Goal: Navigation & Orientation: Find specific page/section

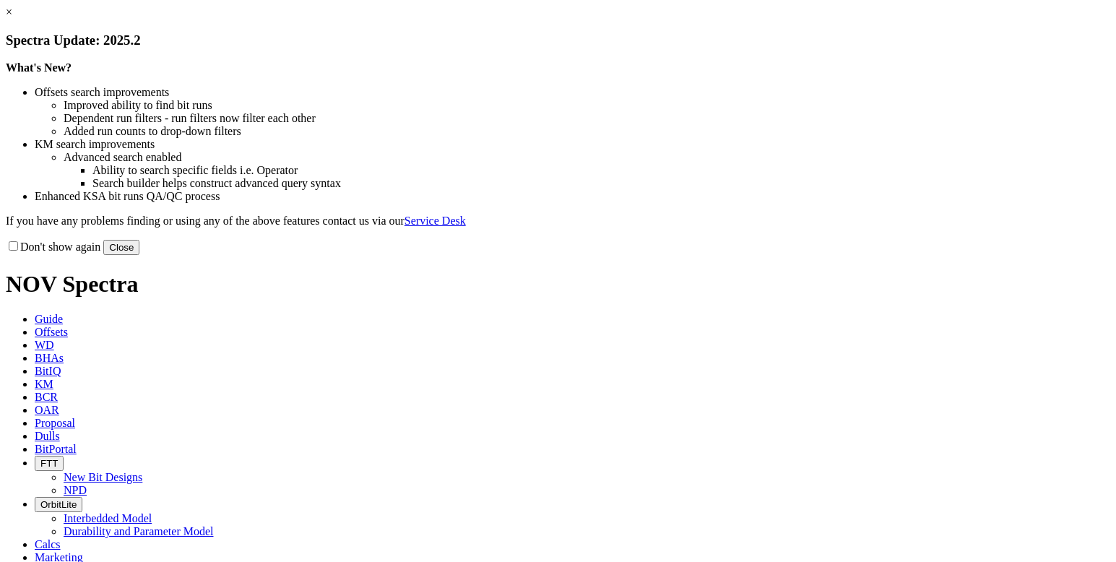
click at [139, 255] on button "Close" at bounding box center [121, 247] width 36 height 15
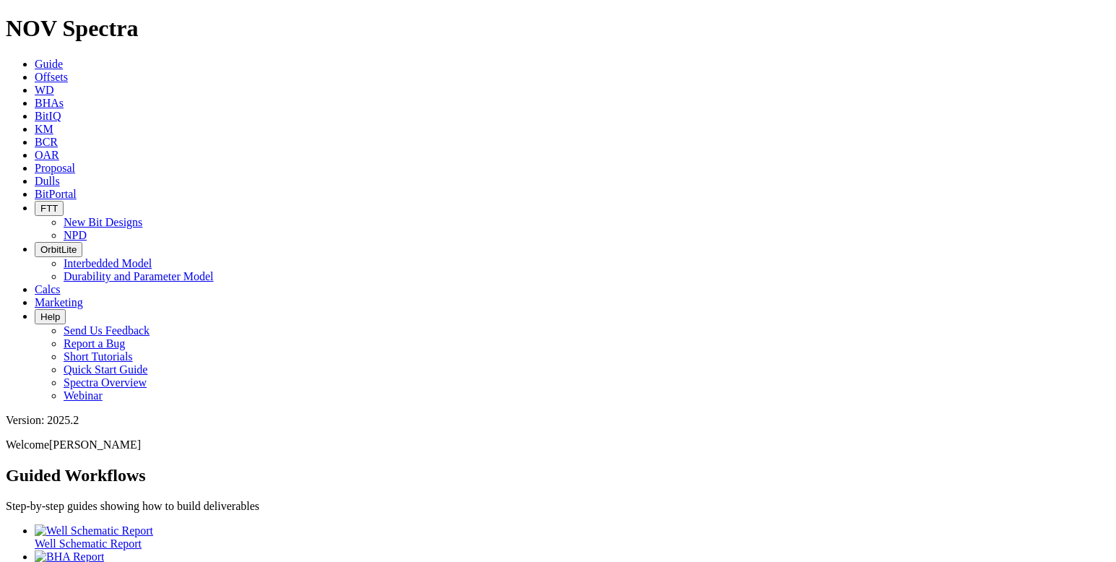
click at [61, 110] on link "BitIQ" at bounding box center [48, 116] width 26 height 12
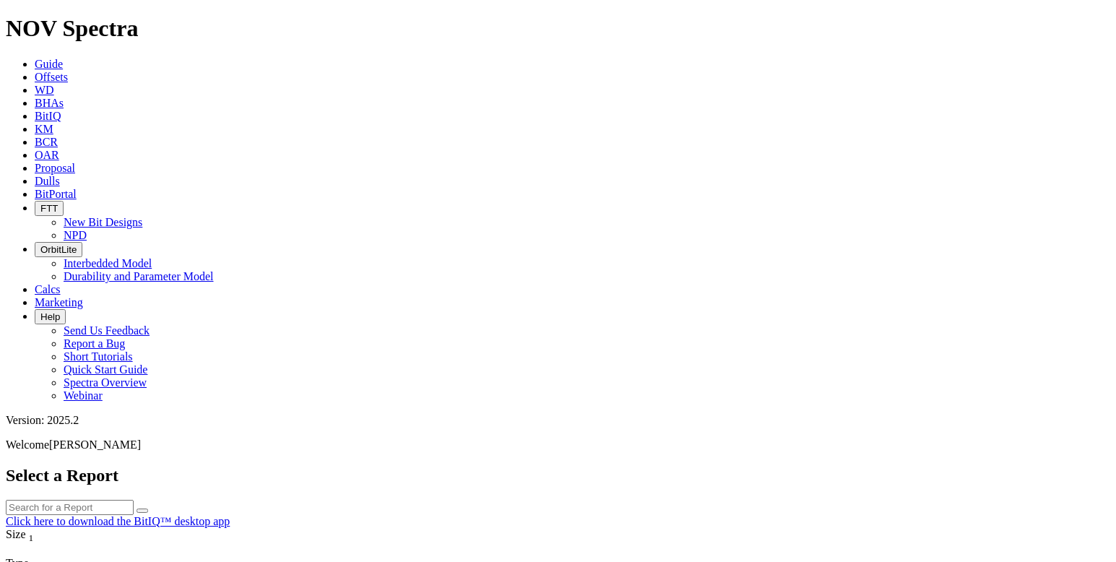
click at [35, 123] on icon at bounding box center [35, 129] width 0 height 12
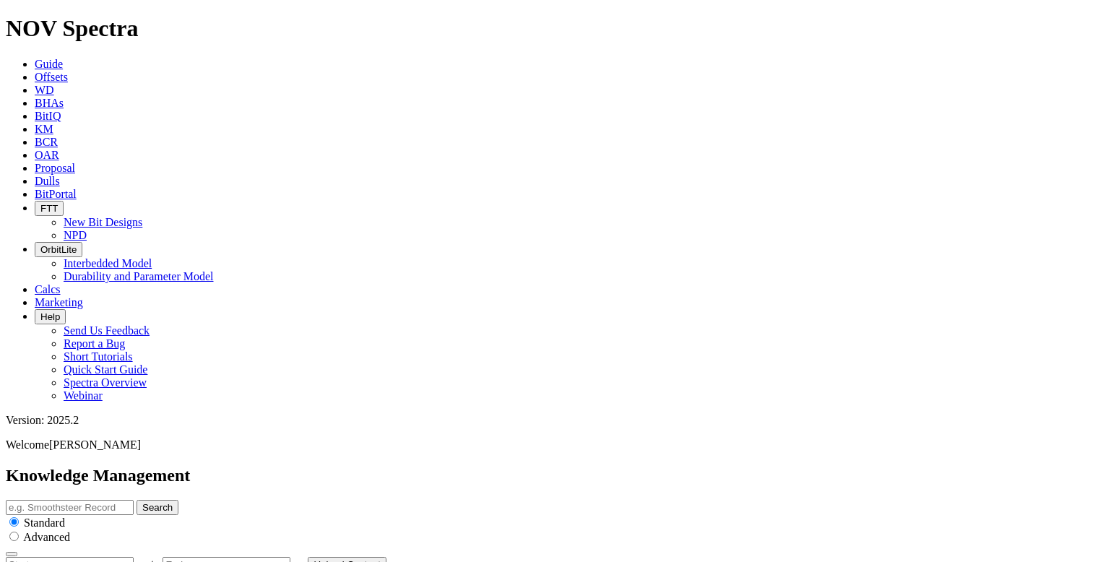
click at [68, 71] on span "Offsets" at bounding box center [51, 77] width 33 height 12
